Goal: Information Seeking & Learning: Learn about a topic

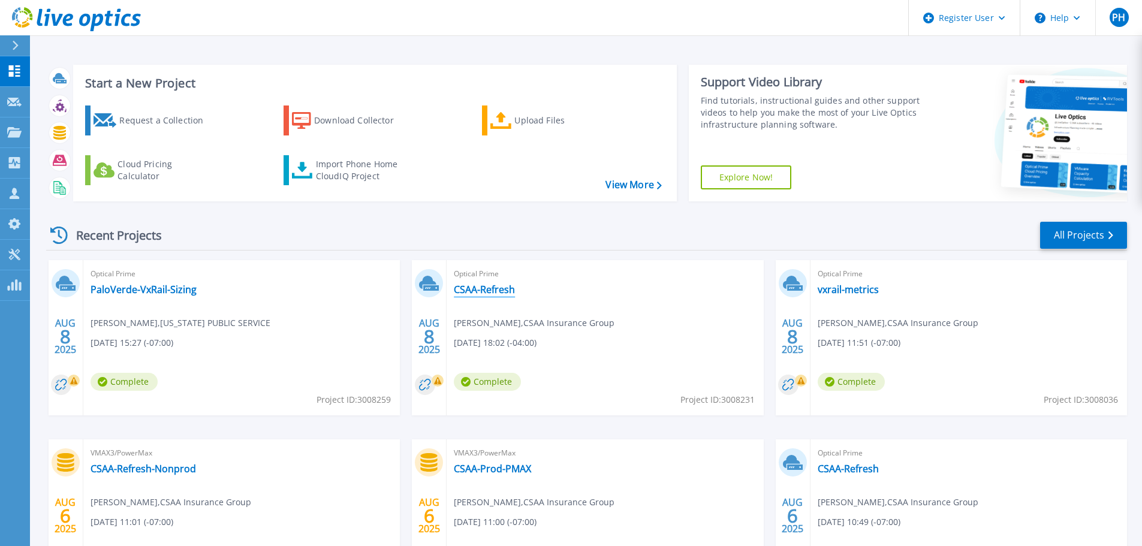
click at [497, 293] on link "CSAA-Refresh" at bounding box center [484, 290] width 61 height 12
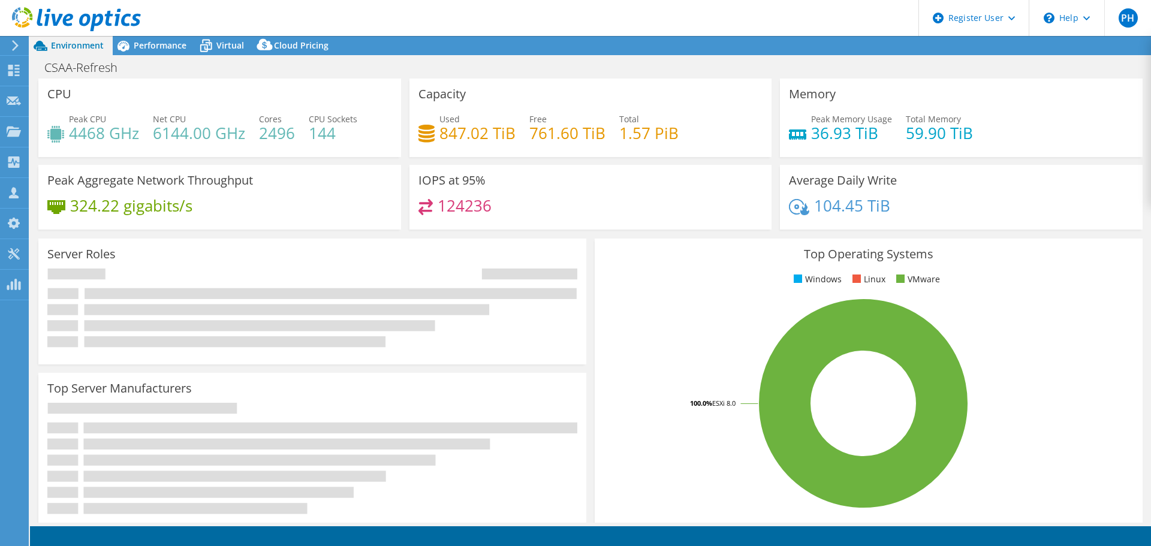
select select "USD"
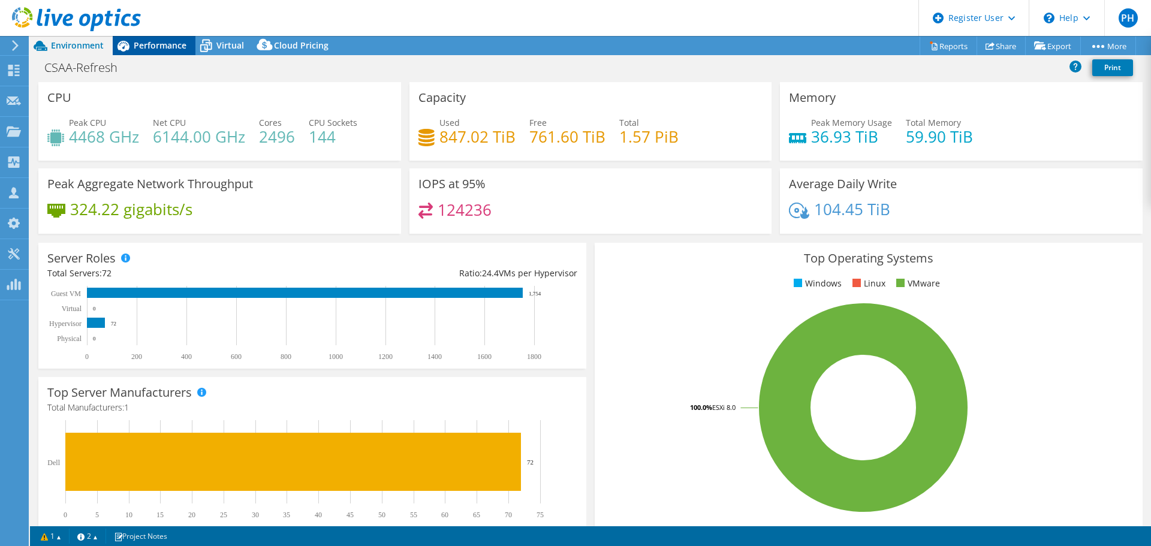
click at [163, 47] on span "Performance" at bounding box center [160, 45] width 53 height 11
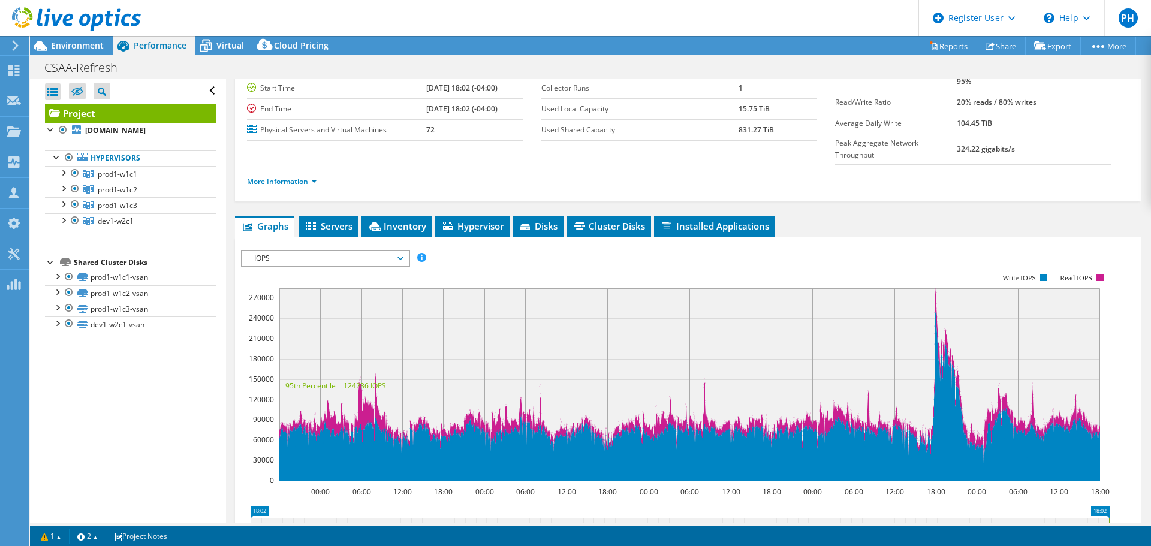
scroll to position [180, 0]
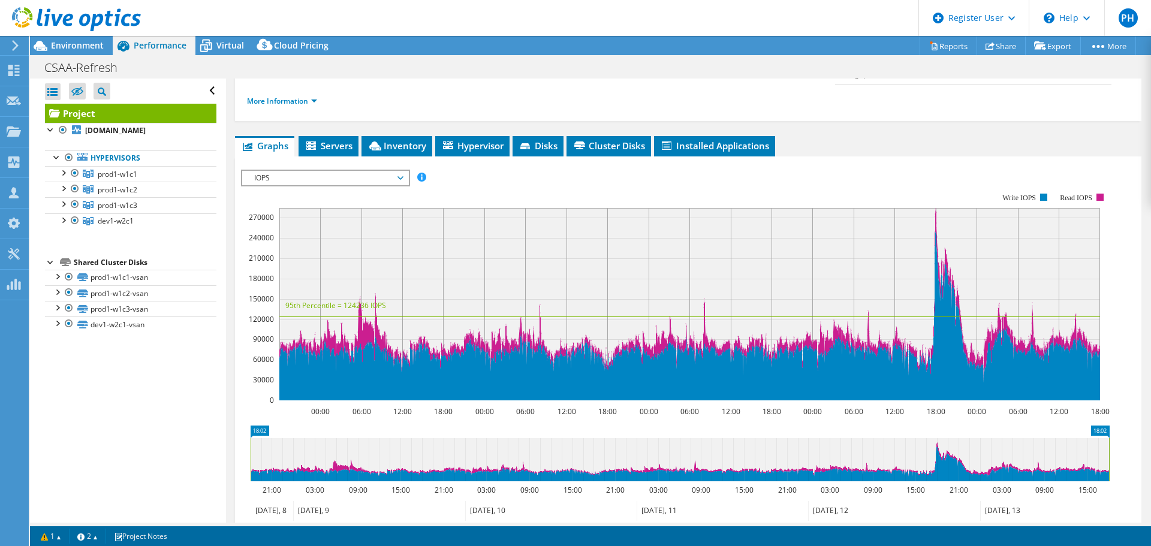
drag, startPoint x: 116, startPoint y: 398, endPoint x: 122, endPoint y: 389, distance: 10.3
click at [117, 398] on div "Open All Close All Hide Excluded Nodes Project Tree Filter" at bounding box center [127, 301] width 195 height 444
click at [113, 179] on span "dev1-w2c1" at bounding box center [118, 174] width 40 height 10
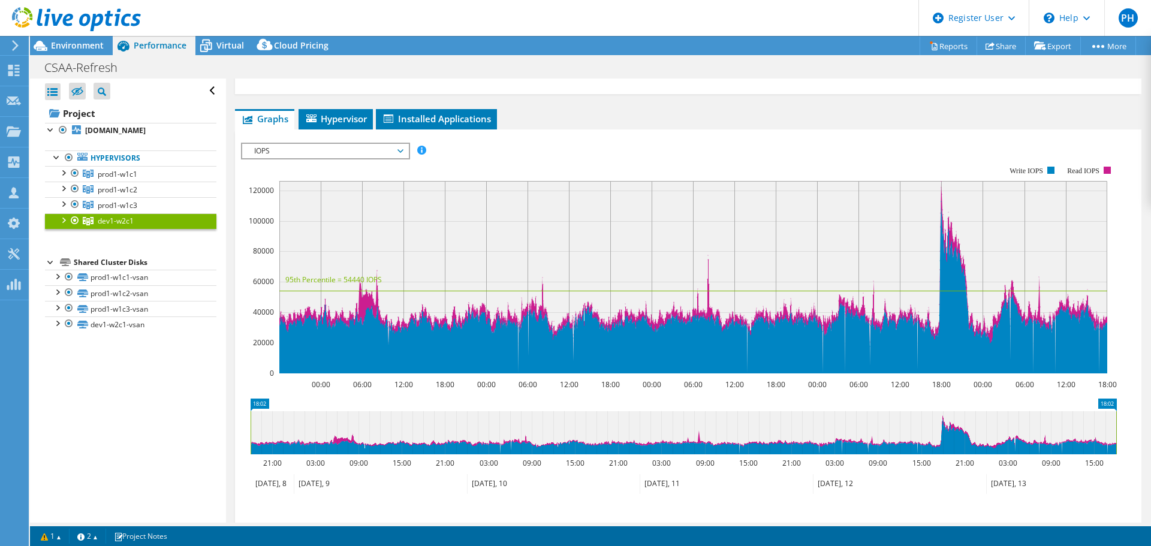
scroll to position [120, 0]
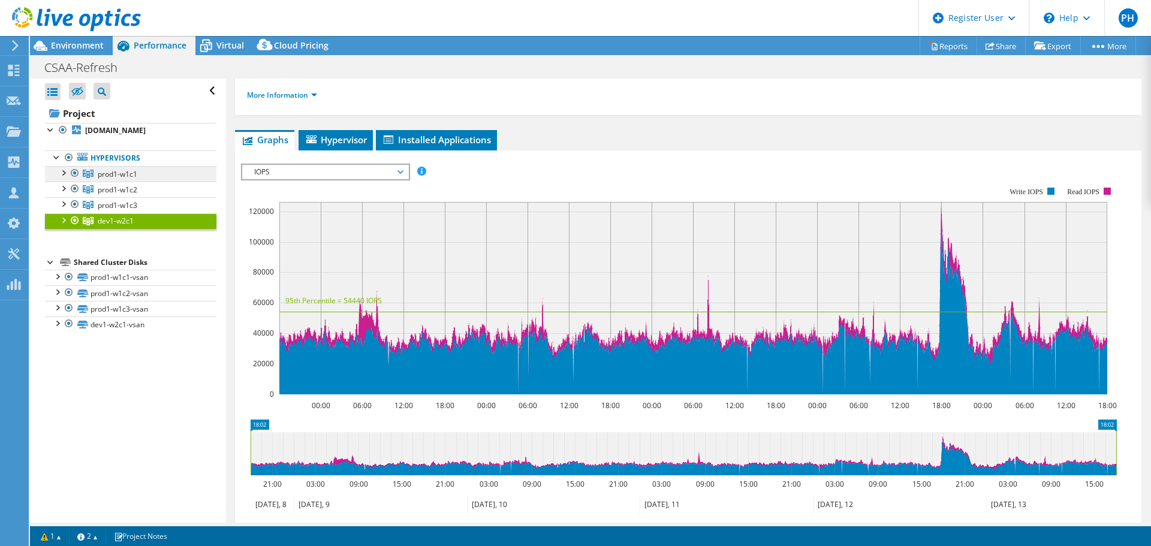
click at [120, 179] on span "prod1-w1c1" at bounding box center [118, 174] width 40 height 10
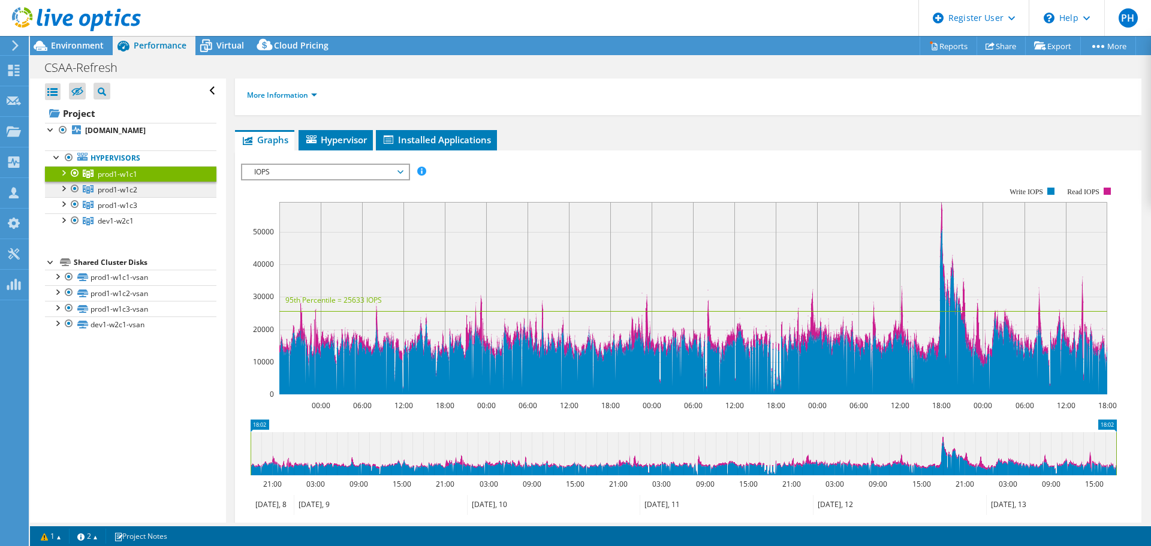
click at [154, 182] on link "prod1-w1c2" at bounding box center [131, 174] width 172 height 16
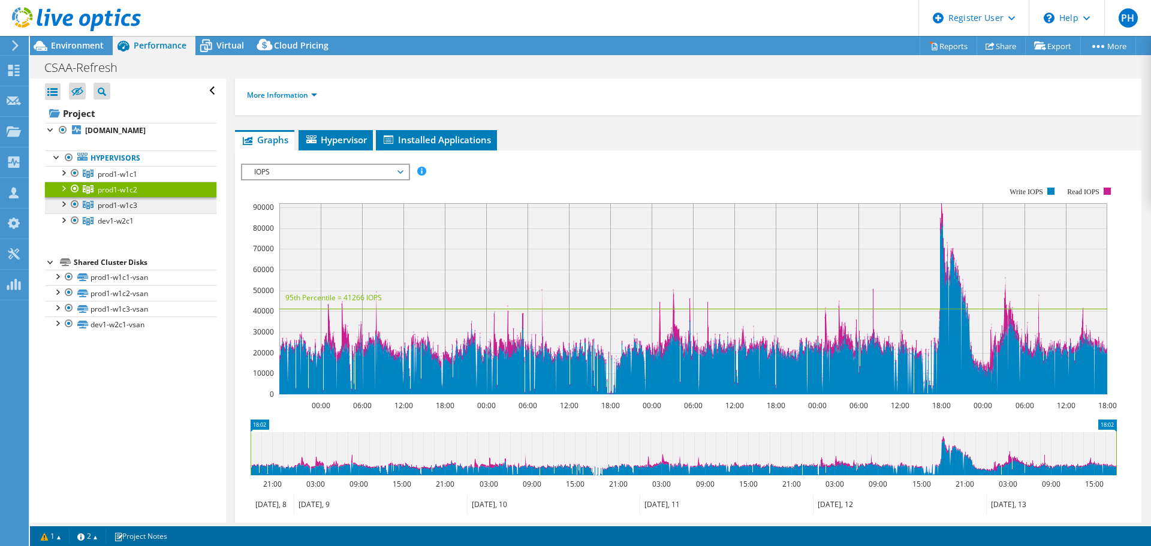
click at [142, 182] on link "prod1-w1c3" at bounding box center [131, 174] width 172 height 16
